Goal: Submit feedback/report problem: Submit feedback/report problem

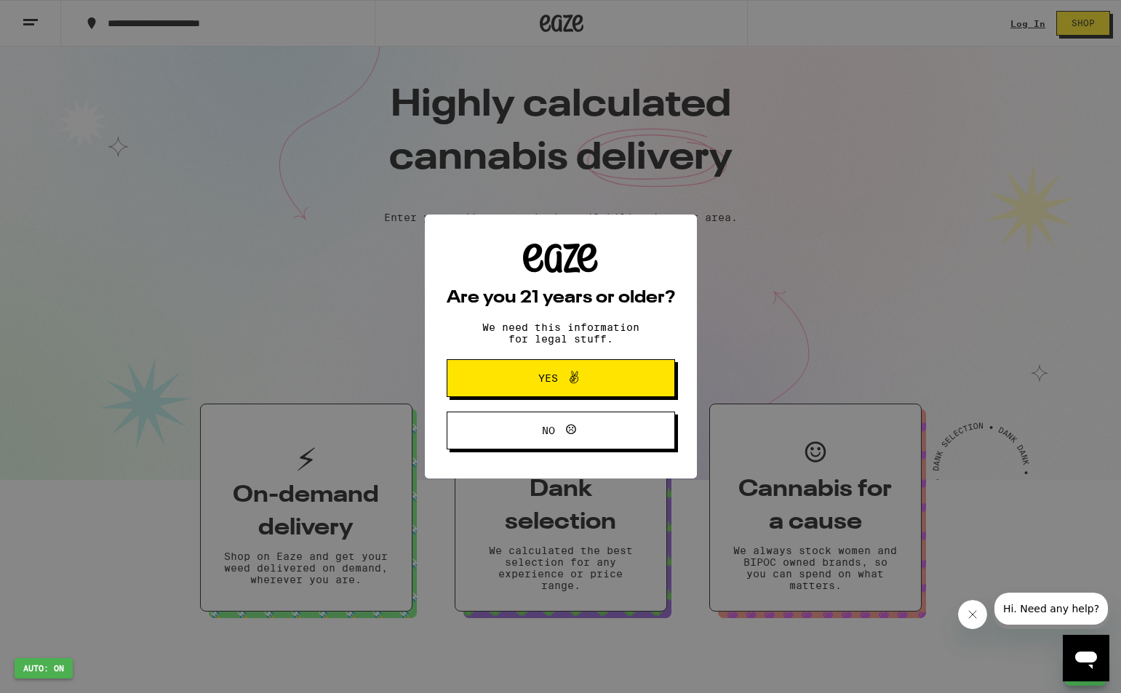
click at [156, 278] on div "Are you 21 years or older? We need this information for legal stuff. Yes No" at bounding box center [560, 346] width 1121 height 693
click at [156, 285] on div "Are you 21 years or older? We need this information for legal stuff. Yes No" at bounding box center [560, 346] width 1121 height 693
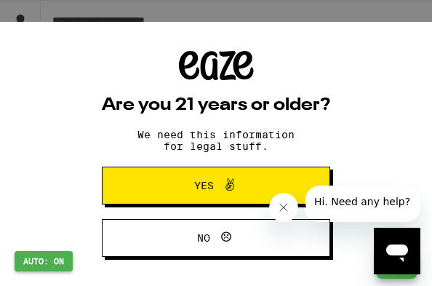
click at [156, 229] on div "Abrir ventana de mensajería" at bounding box center [397, 251] width 44 height 44
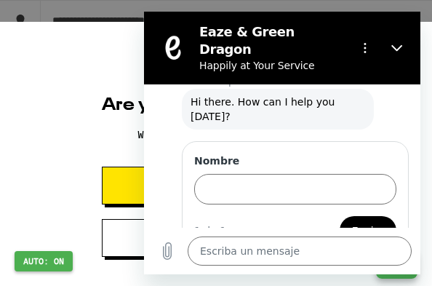
scroll to position [36, 0]
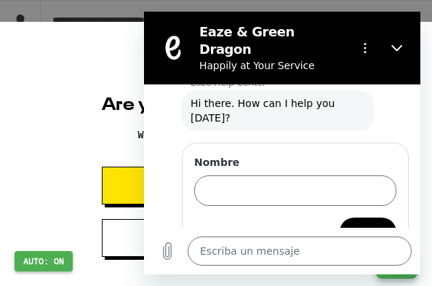
type textarea "x"
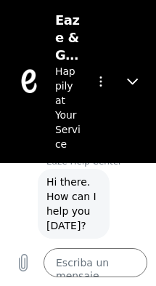
scroll to position [292, 0]
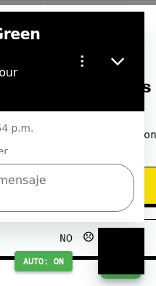
scroll to position [292, 0]
